Goal: Find contact information: Find contact information

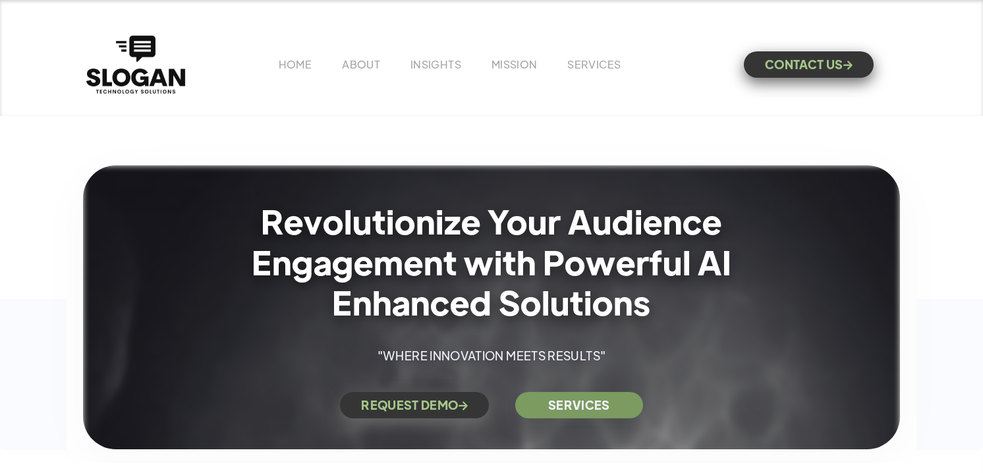
click at [366, 60] on link "ABOUT" at bounding box center [361, 64] width 38 height 14
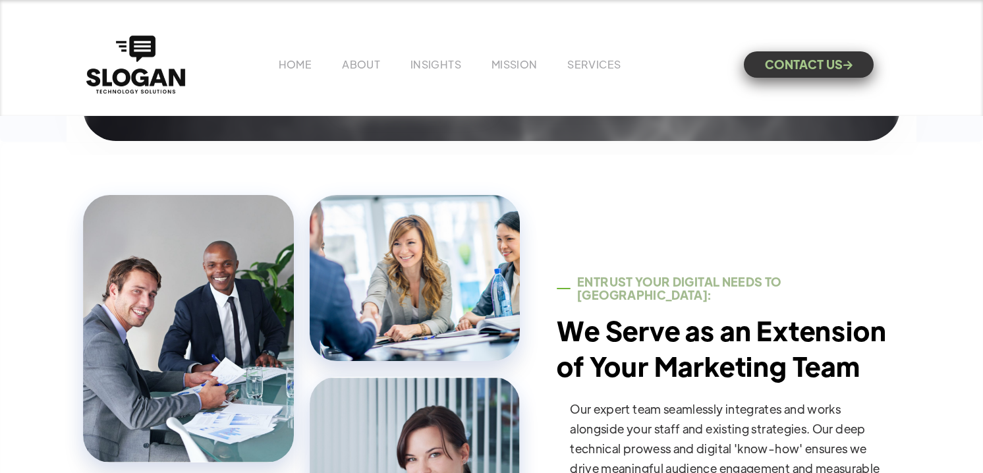
scroll to position [143, 0]
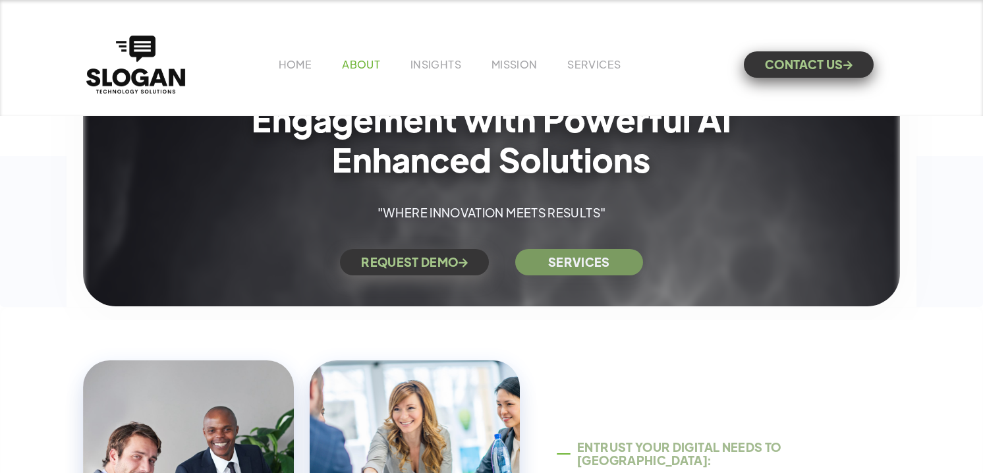
click at [351, 65] on link "ABOUT" at bounding box center [361, 64] width 38 height 14
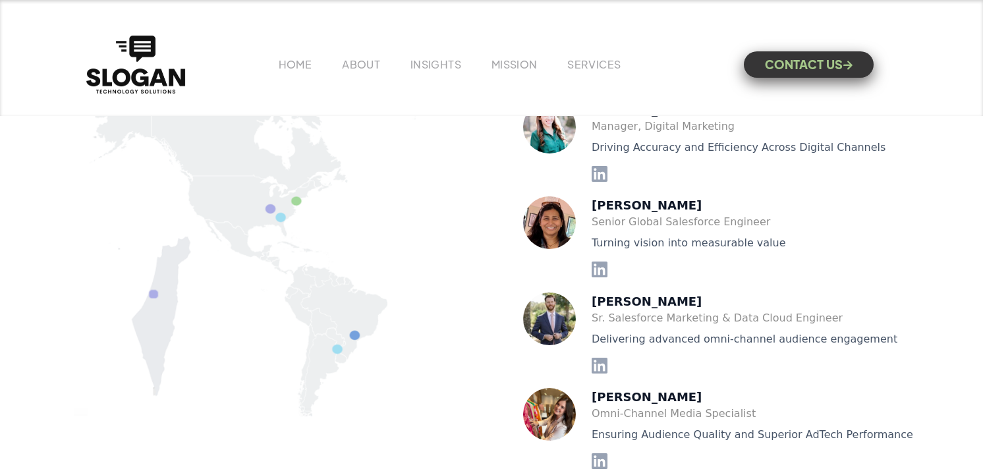
scroll to position [3074, 0]
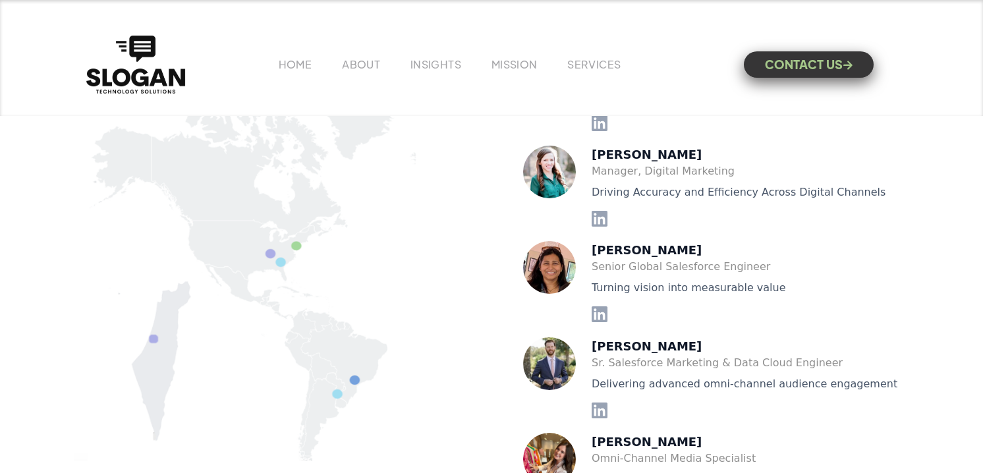
scroll to position [2933, 0]
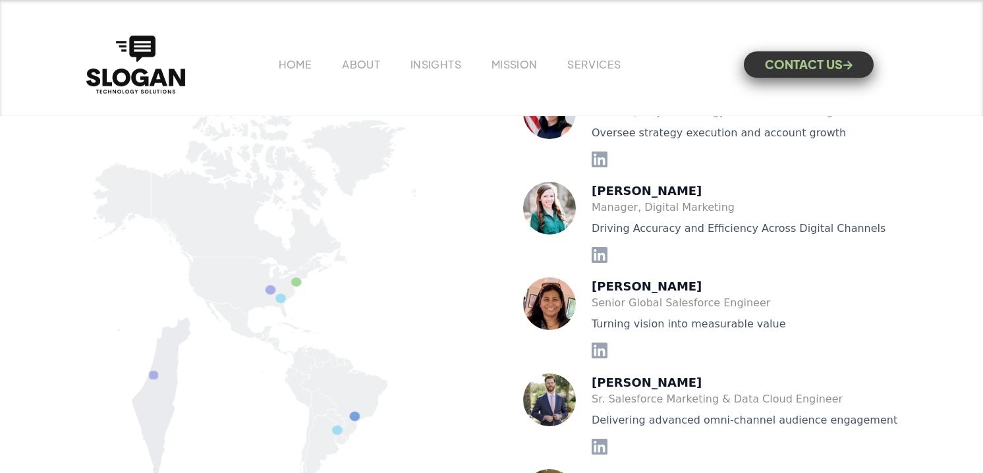
click at [616, 200] on div "Manager, Digital Marketing" at bounding box center [753, 208] width 322 height 16
click at [601, 256] on icon at bounding box center [600, 255] width 16 height 16
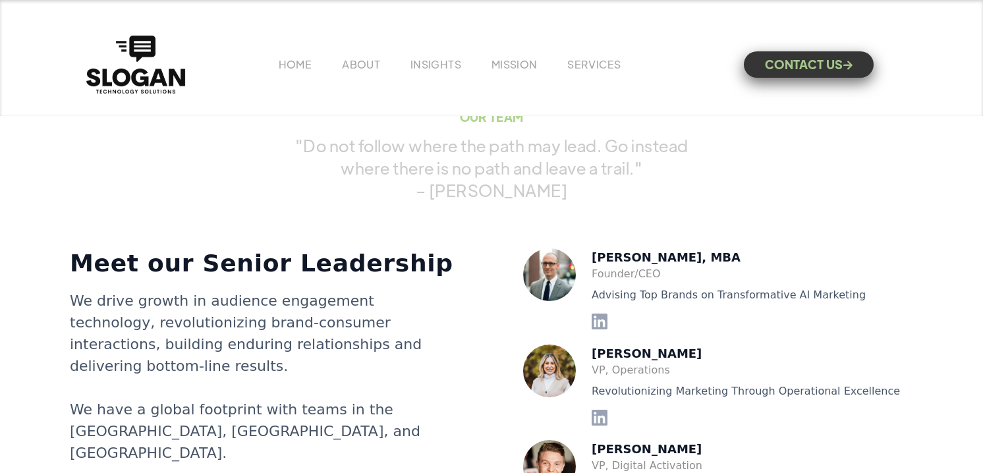
scroll to position [2540, 0]
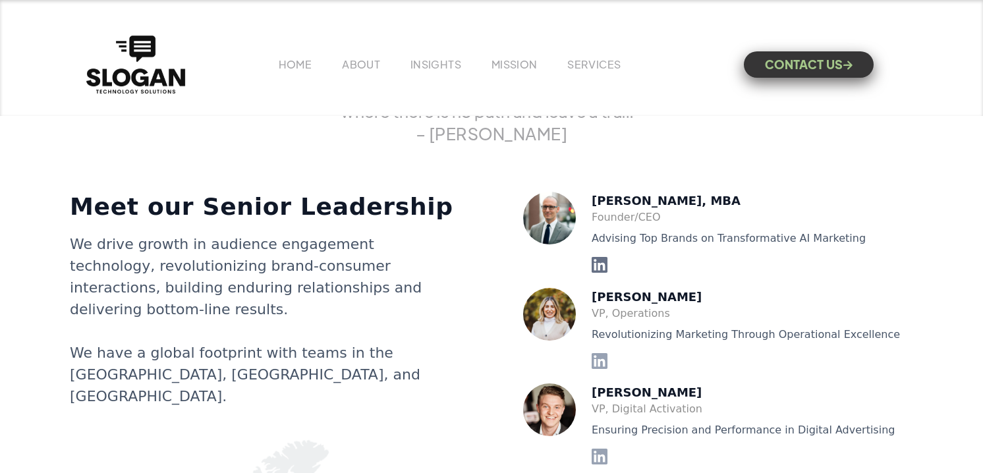
click at [602, 260] on icon at bounding box center [600, 265] width 16 height 16
click at [601, 358] on icon at bounding box center [600, 361] width 16 height 16
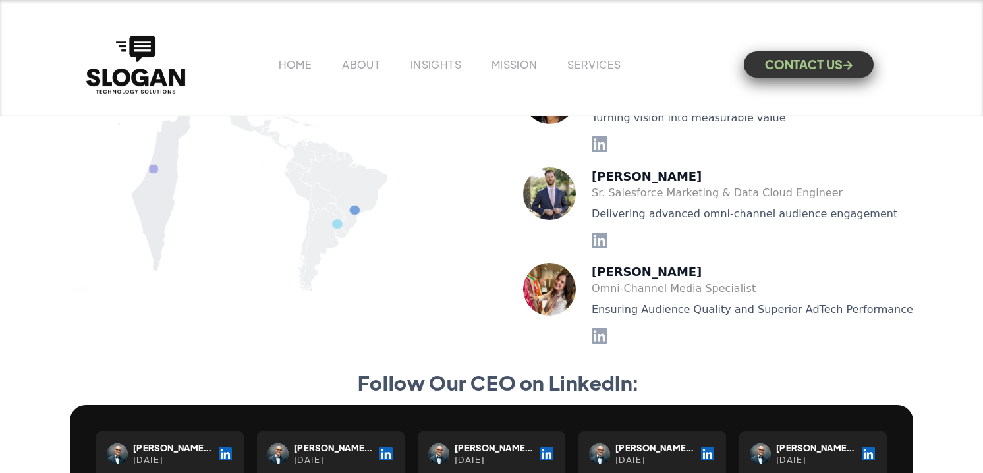
scroll to position [3140, 0]
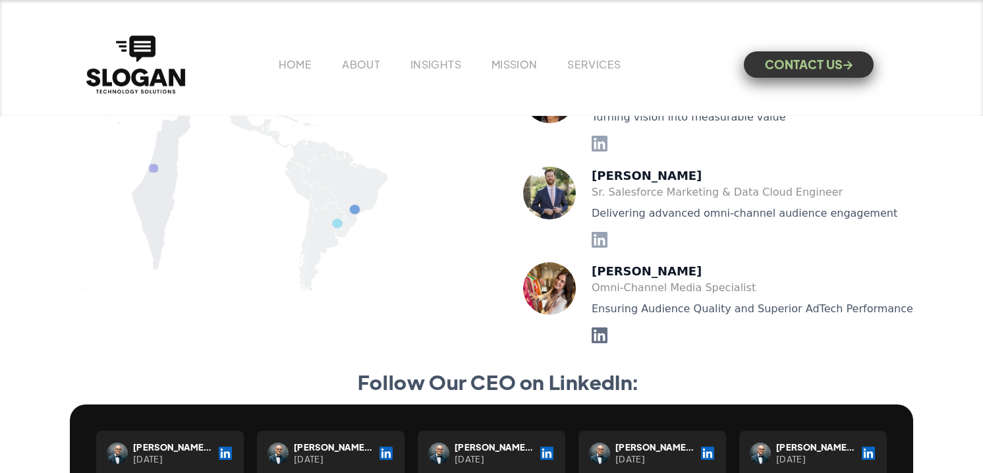
click at [602, 335] on icon at bounding box center [600, 336] width 16 height 16
